Goal: Information Seeking & Learning: Understand process/instructions

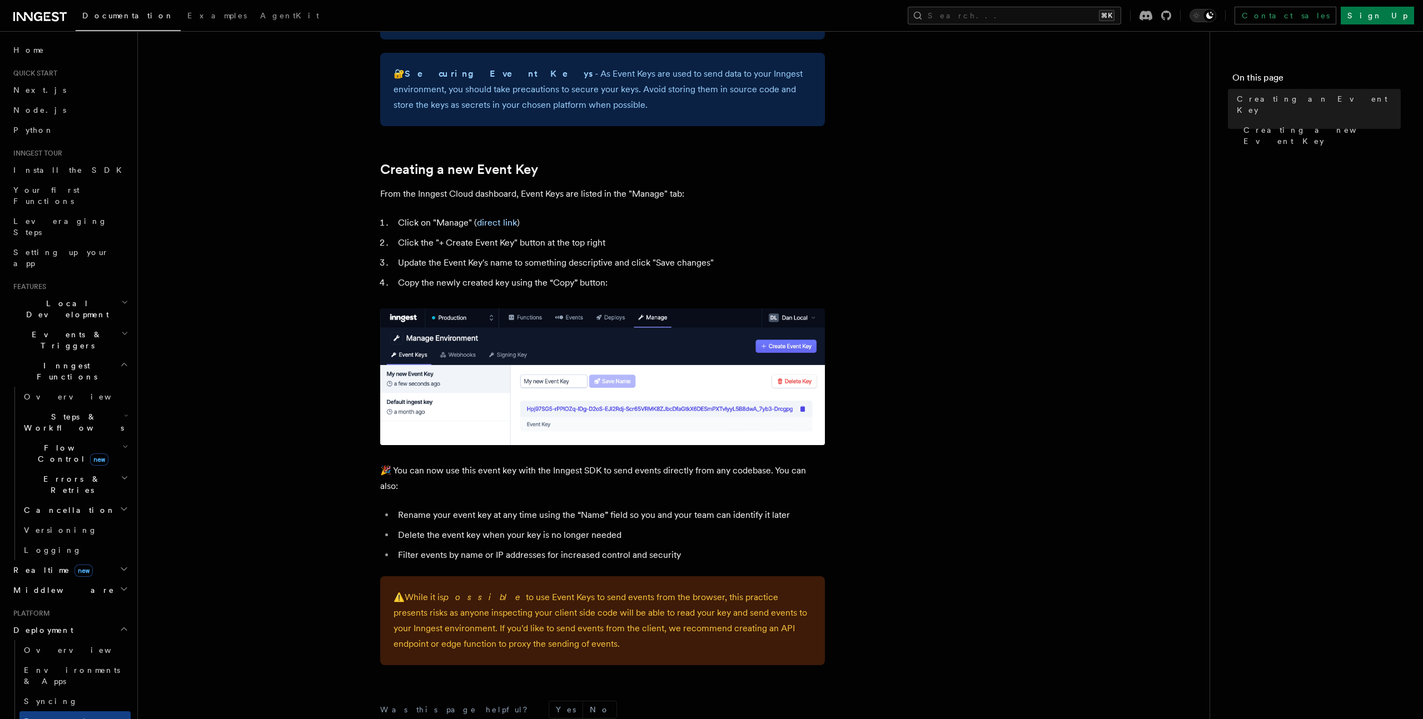
scroll to position [535, 0]
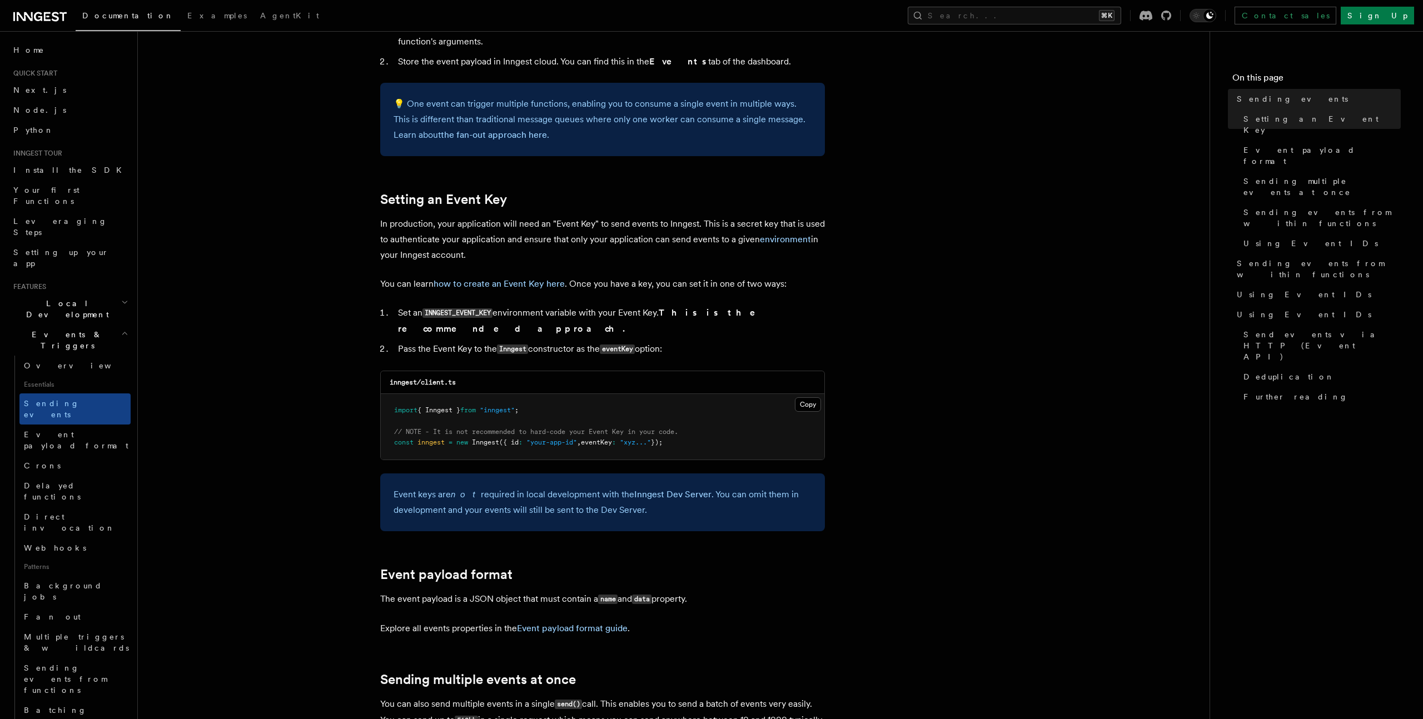
scroll to position [729, 0]
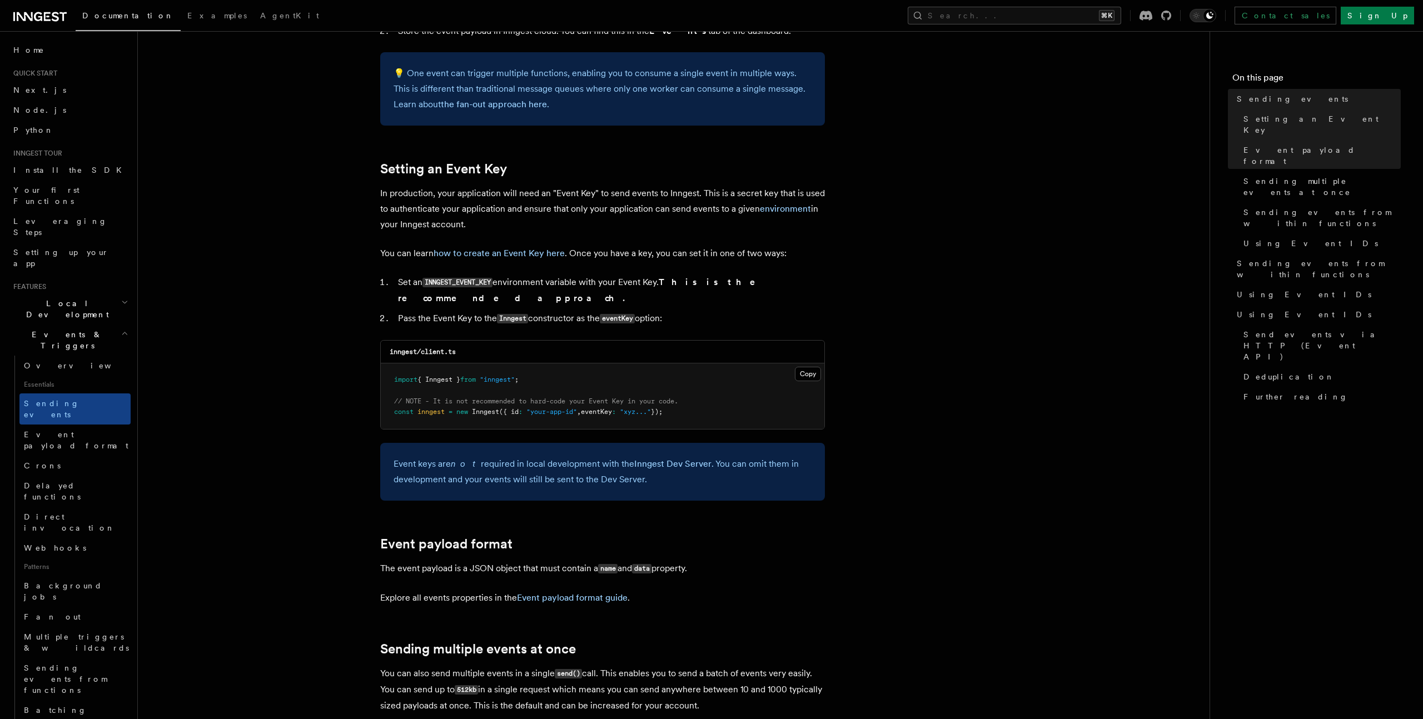
click at [481, 281] on code "INNGEST_EVENT_KEY" at bounding box center [458, 282] width 70 height 9
click at [745, 286] on strong "This is the recommended approach." at bounding box center [584, 290] width 373 height 27
click at [442, 287] on code "INNGEST_EVENT_KEY" at bounding box center [458, 282] width 70 height 9
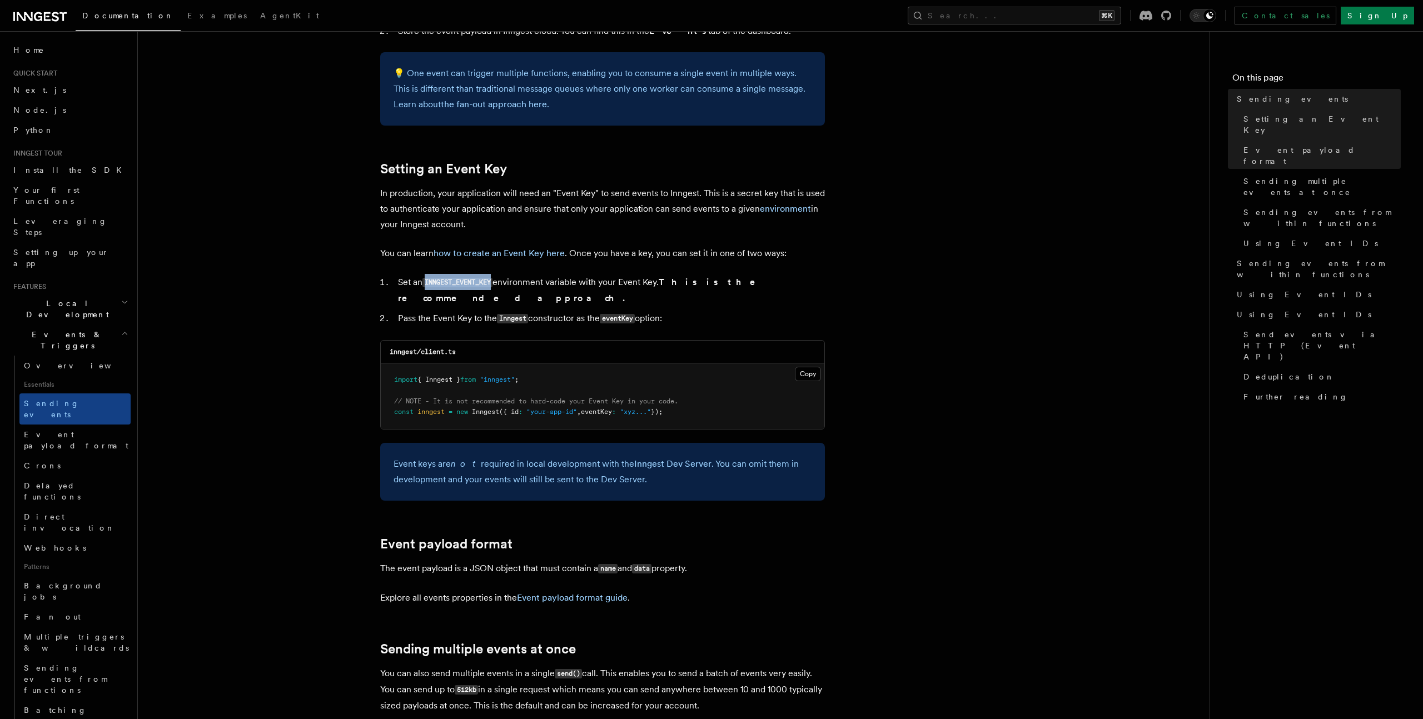
copy code "INNGEST_EVENT_KEY"
click at [519, 256] on link "how to create an Event Key here" at bounding box center [499, 253] width 131 height 11
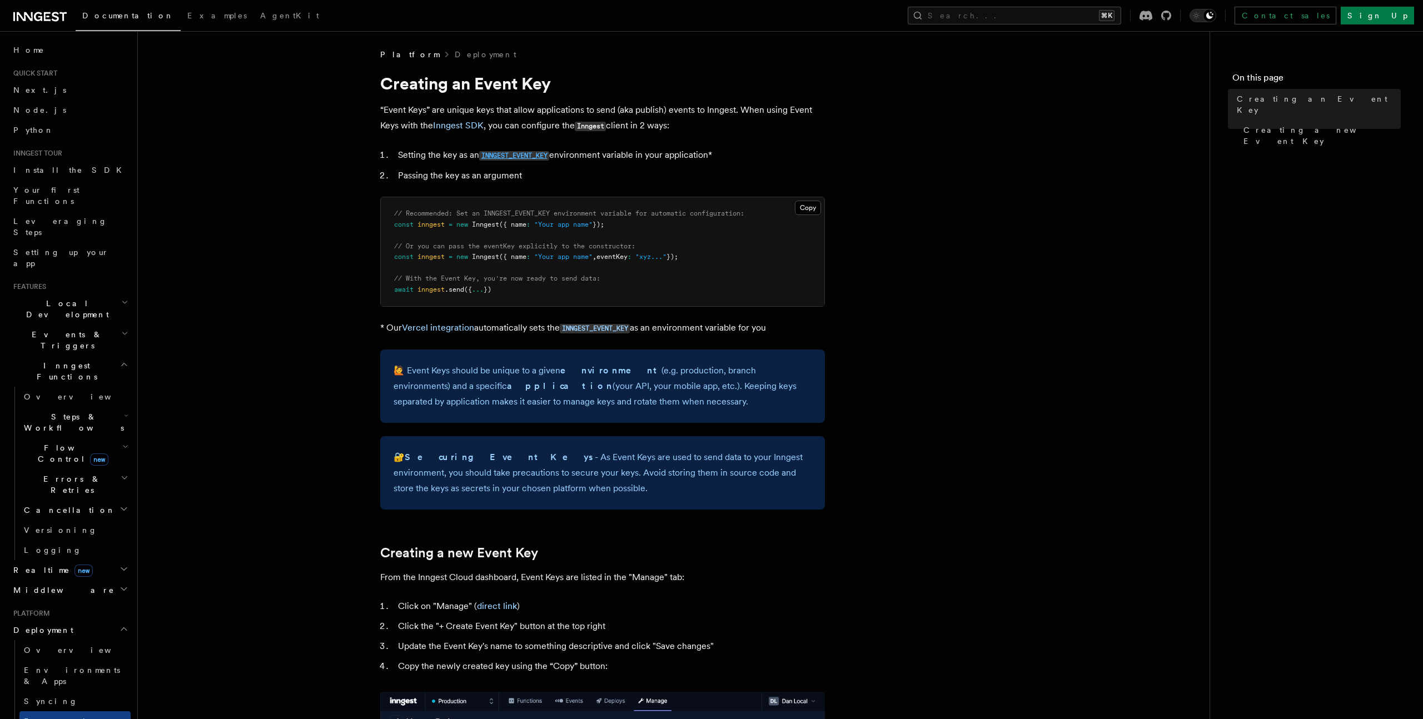
click at [528, 155] on code "INNGEST_EVENT_KEY" at bounding box center [514, 155] width 70 height 9
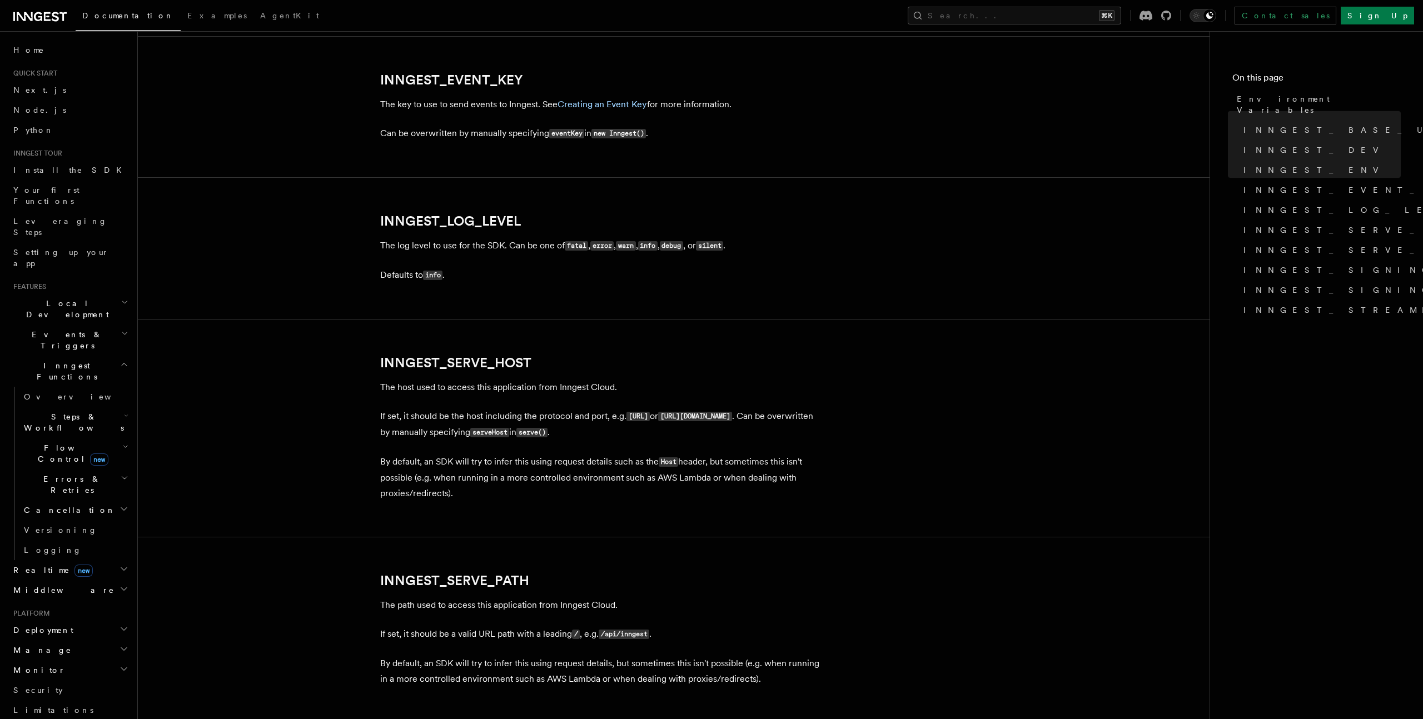
scroll to position [1267, 0]
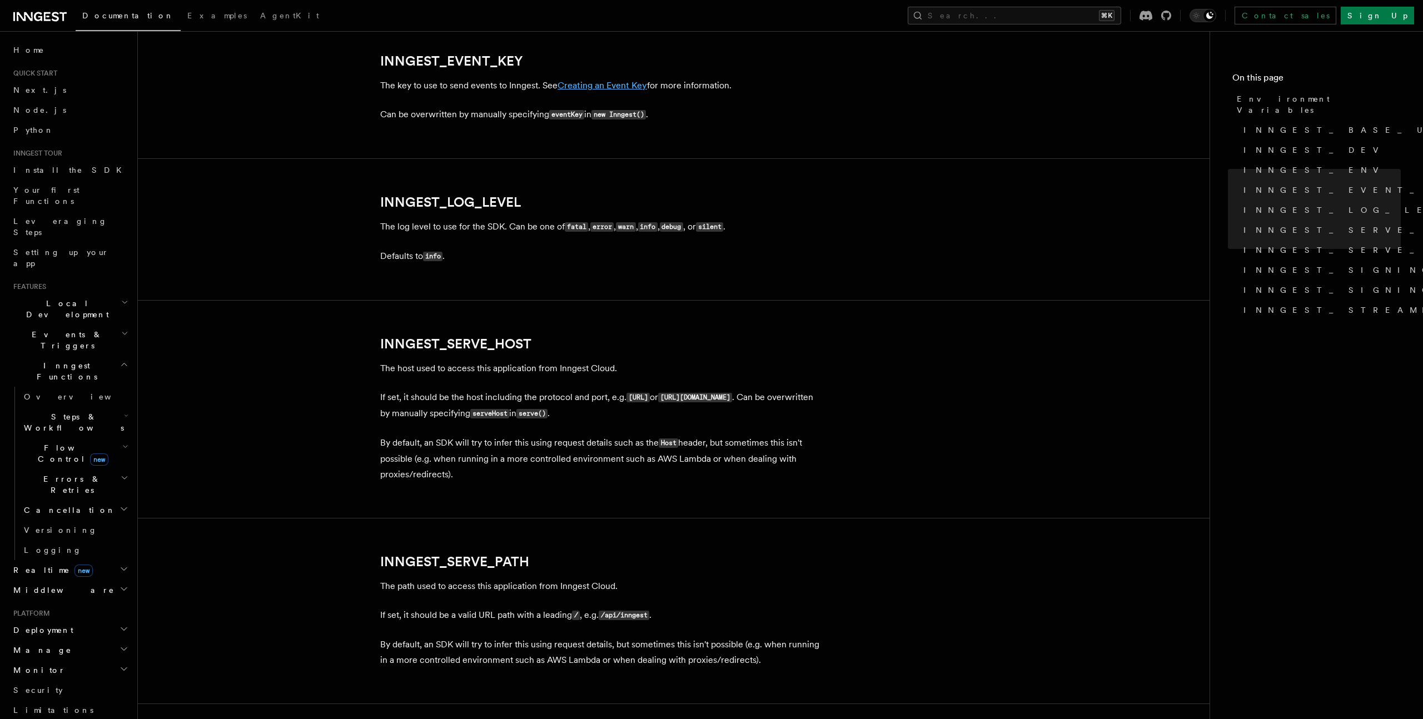
click at [590, 88] on link "Creating an Event Key" at bounding box center [603, 85] width 90 height 11
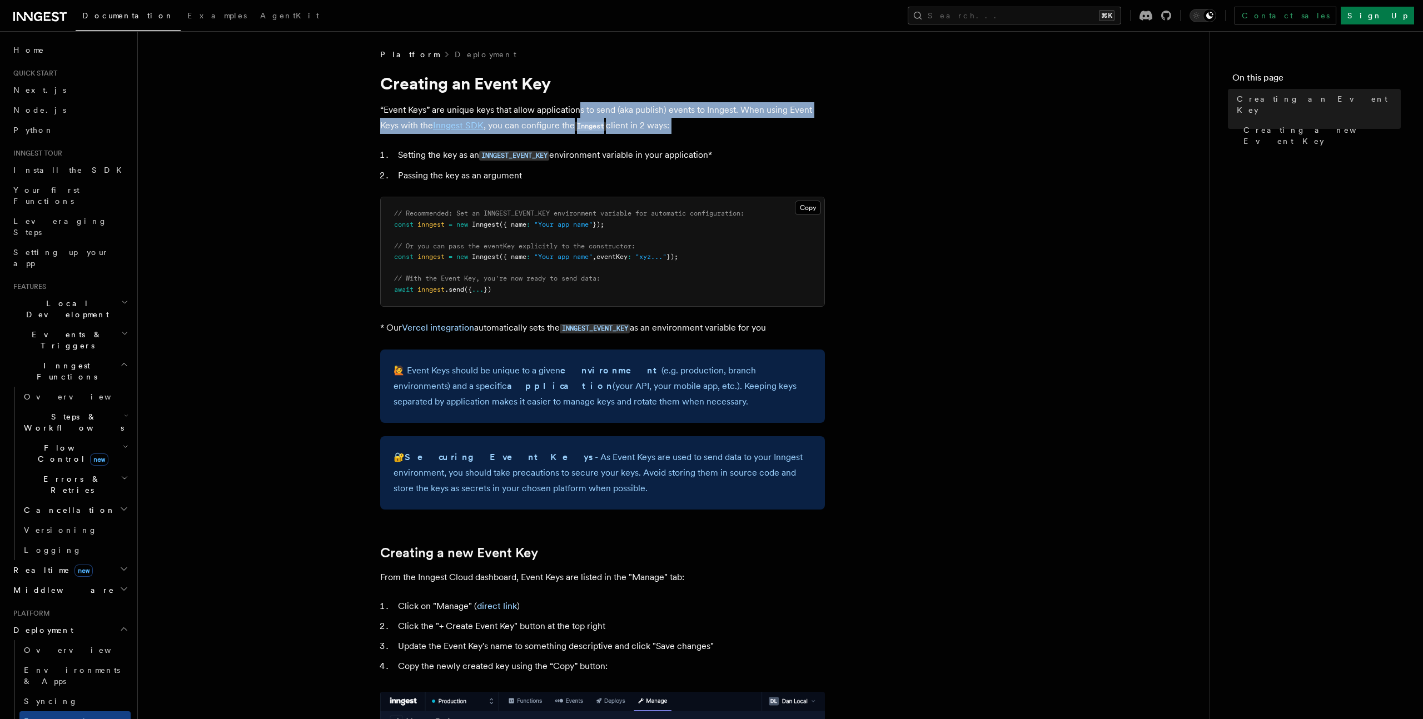
drag, startPoint x: 582, startPoint y: 108, endPoint x: 607, endPoint y: 141, distance: 41.6
click at [607, 141] on article "Platform Deployment Creating an Event Key “Event Keys” are unique keys that all…" at bounding box center [674, 659] width 1036 height 1221
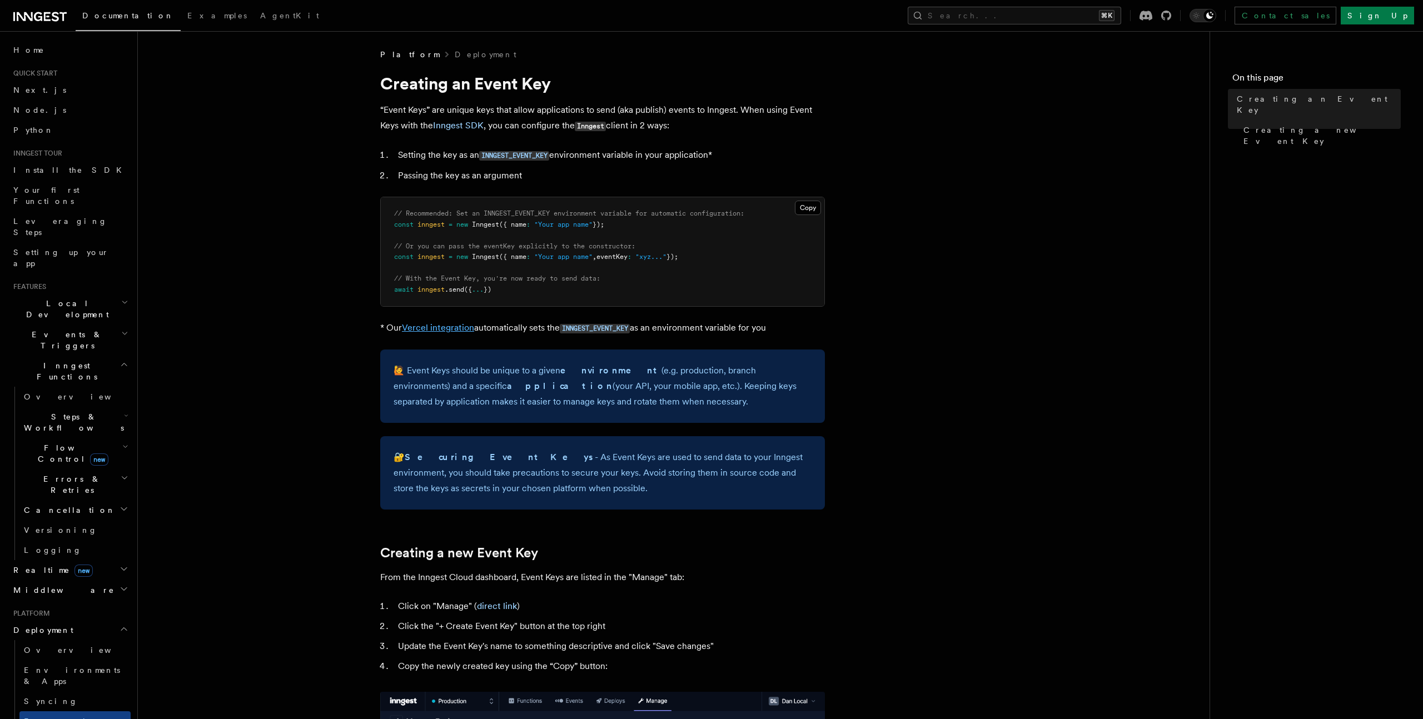
click at [456, 325] on link "Vercel integration" at bounding box center [438, 327] width 72 height 11
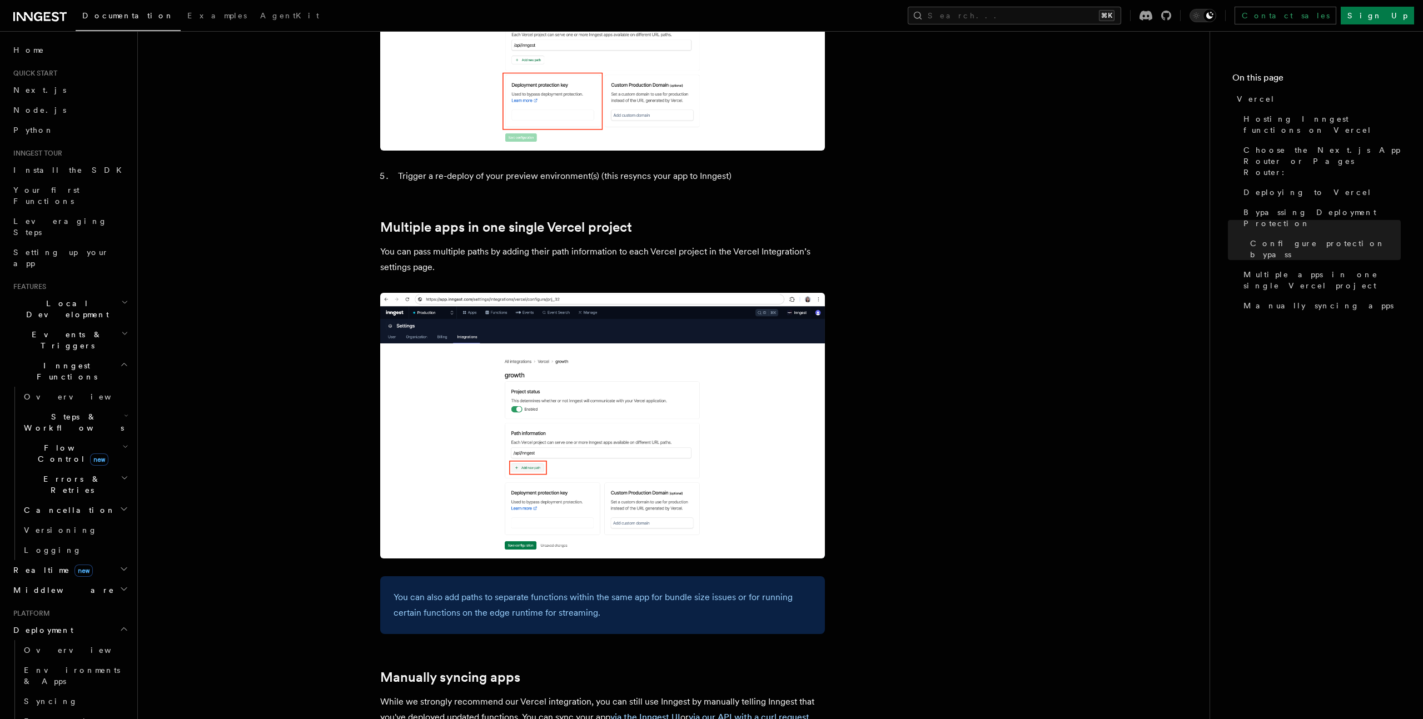
scroll to position [1067, 0]
